Goal: Navigation & Orientation: Find specific page/section

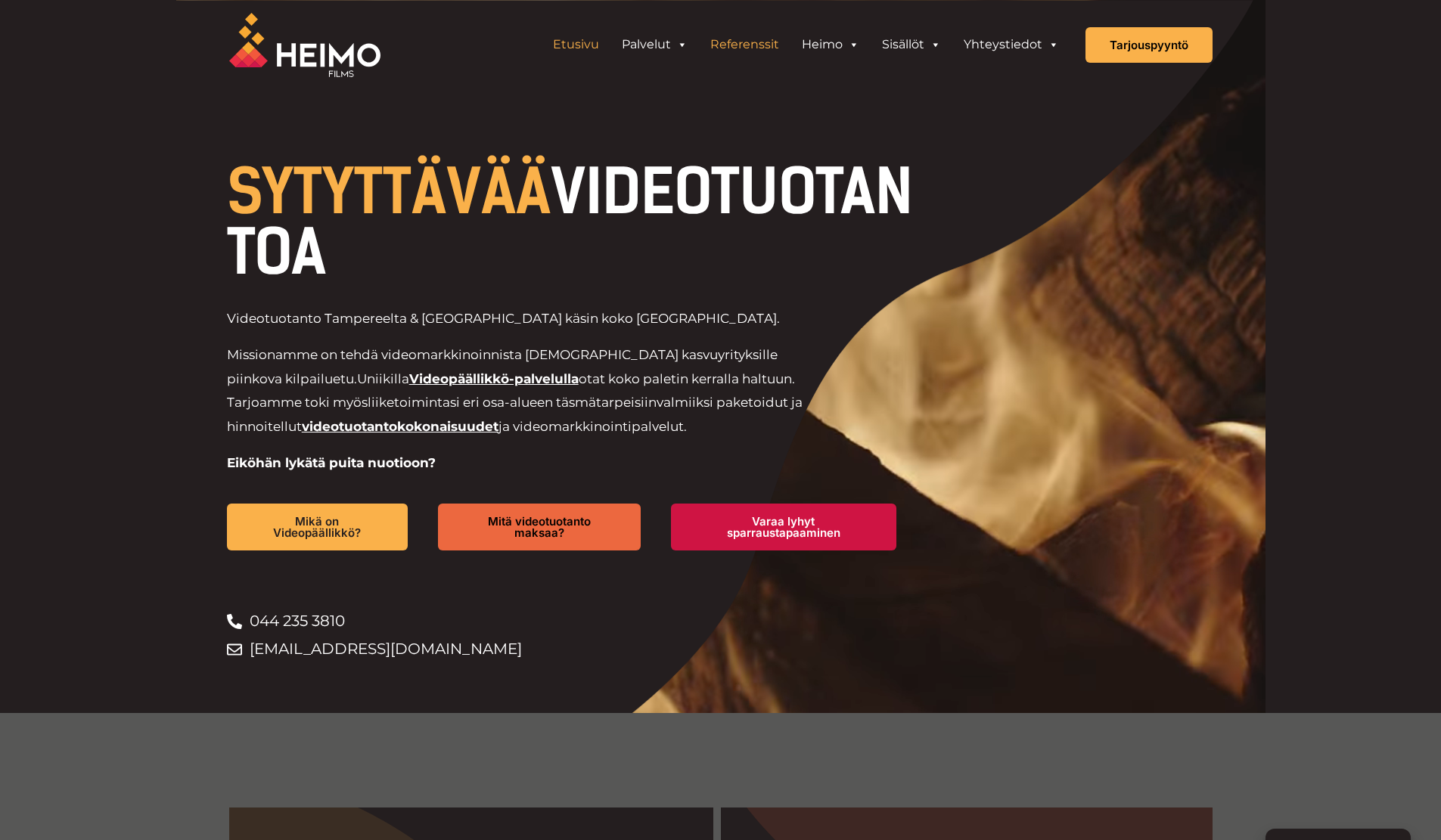
click at [729, 35] on link "Referenssit" at bounding box center [744, 45] width 91 height 31
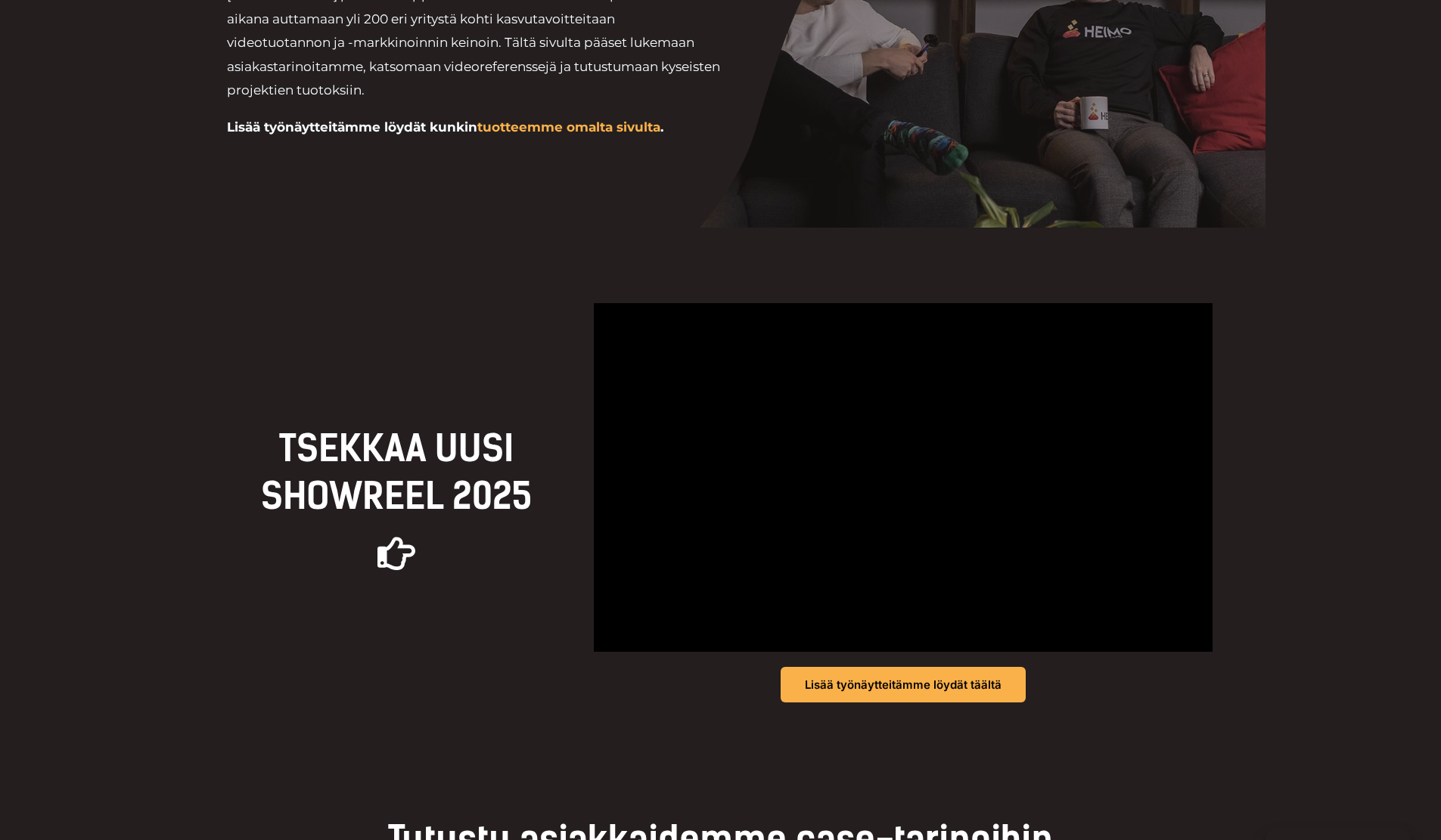
scroll to position [227, 0]
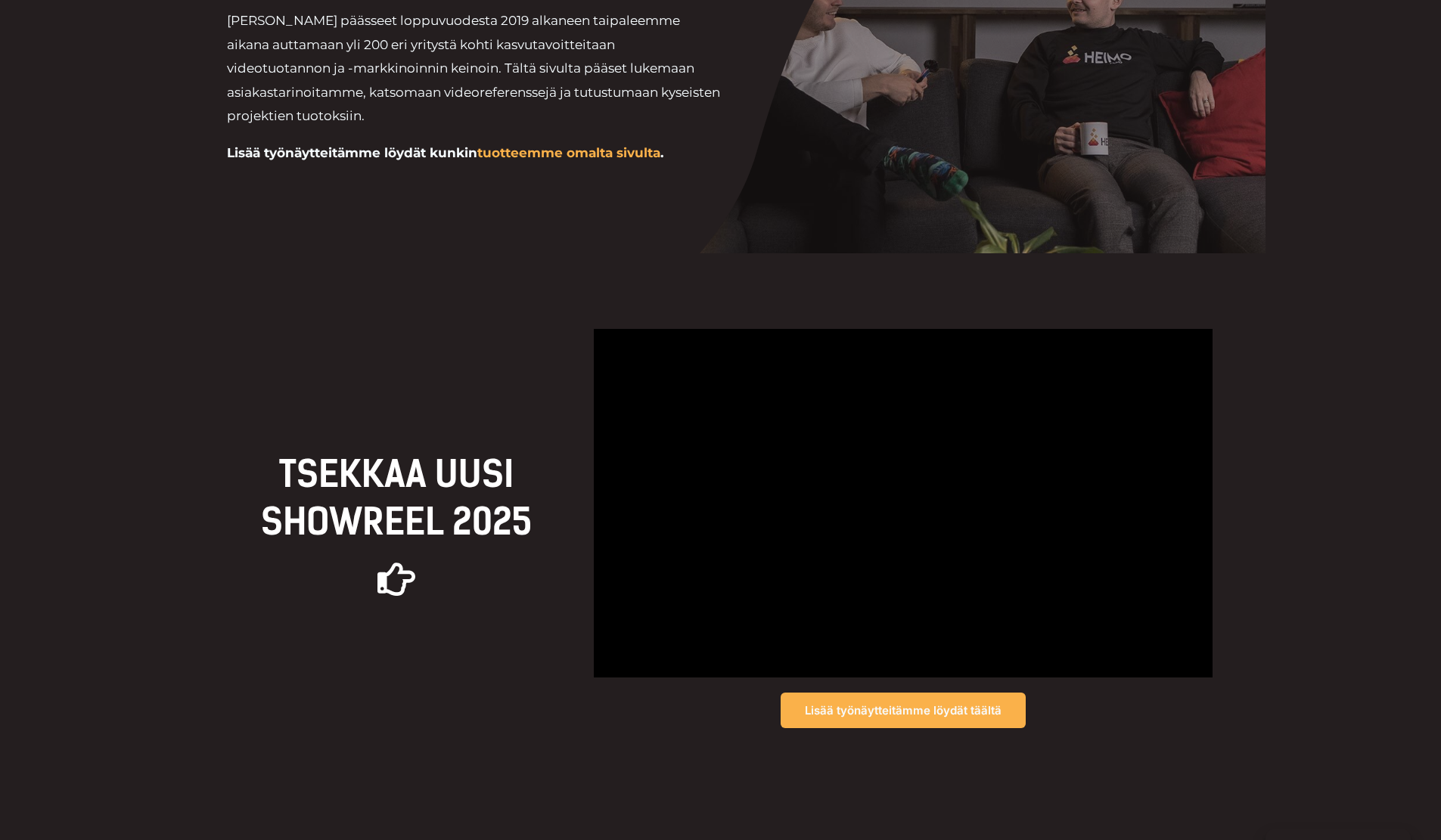
click at [926, 699] on link "Lisää työnäytteitämme löydät täältä" at bounding box center [902, 710] width 245 height 36
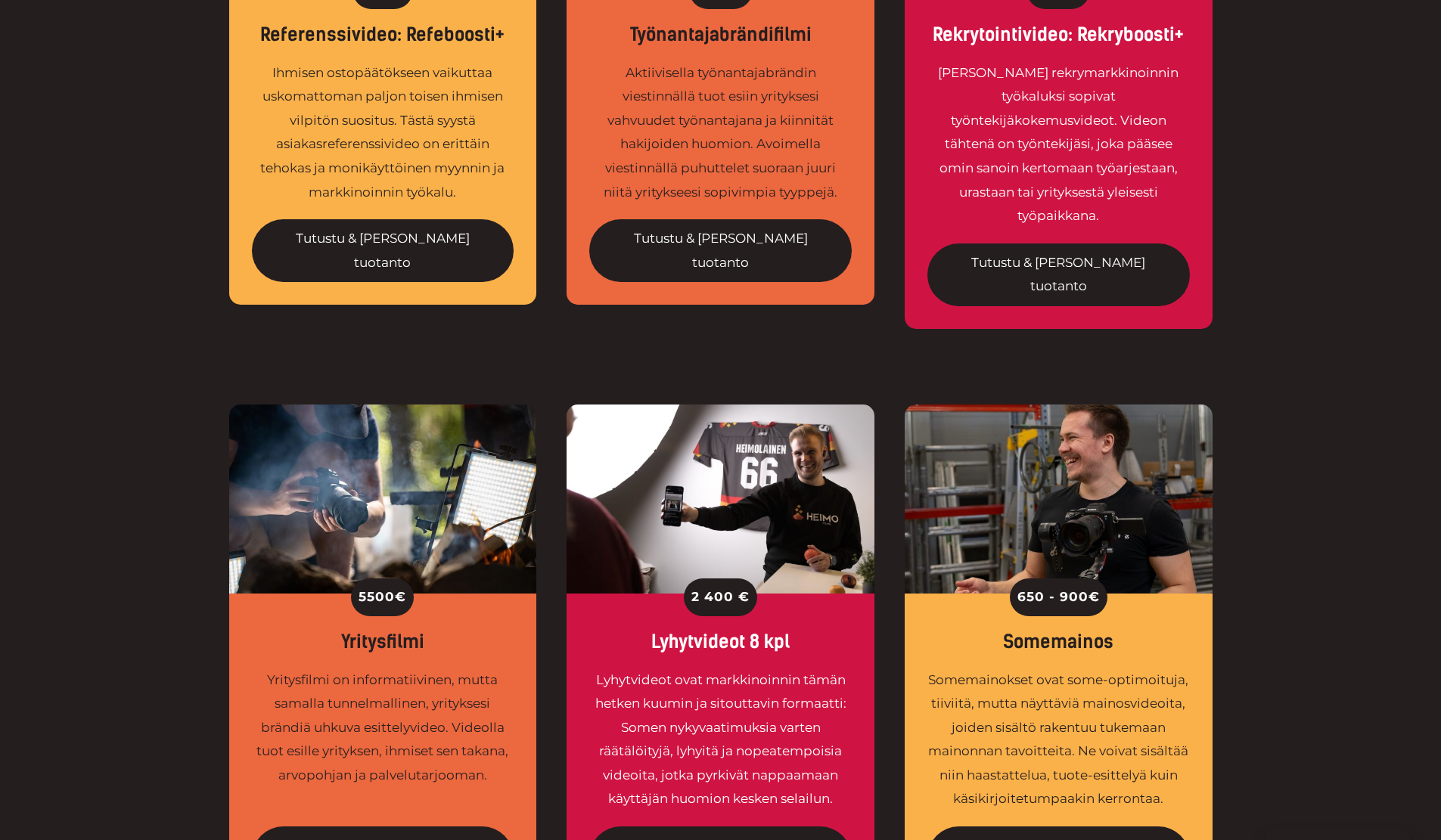
scroll to position [832, 0]
